Goal: Task Accomplishment & Management: Use online tool/utility

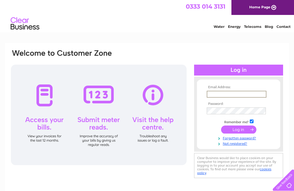
type input "jathompson27@btinternet.com"
click at [238, 130] on input "submit" at bounding box center [238, 129] width 35 height 8
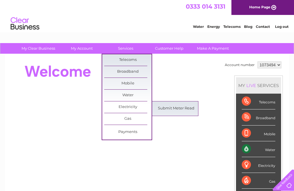
click at [187, 106] on link "Submit Meter Read" at bounding box center [175, 108] width 47 height 11
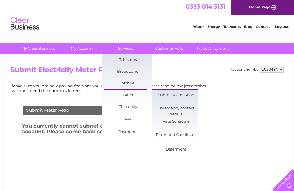
click at [192, 93] on link "Submit Meter Read" at bounding box center [175, 94] width 47 height 11
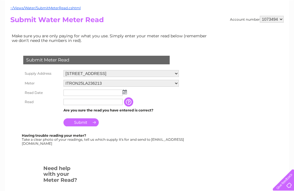
scroll to position [56, 0]
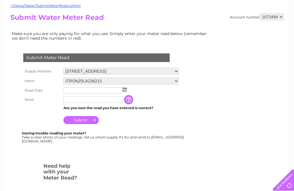
click at [145, 153] on div at bounding box center [97, 154] width 174 height 11
click at [82, 143] on div "Having trouble reading your meter? Take a clear photo of your readings, tell us…" at bounding box center [103, 137] width 163 height 12
click at [84, 141] on div "Having trouble reading your meter? Take a clear photo of your readings, tell us…" at bounding box center [103, 137] width 163 height 12
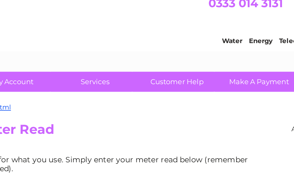
scroll to position [0, 0]
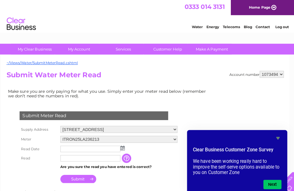
click at [175, 129] on select "13-15, Workshop, Bridge Street, Berwick-Upon-Tweed, TD15 1ES" at bounding box center [120, 127] width 115 height 7
